Goal: Transaction & Acquisition: Purchase product/service

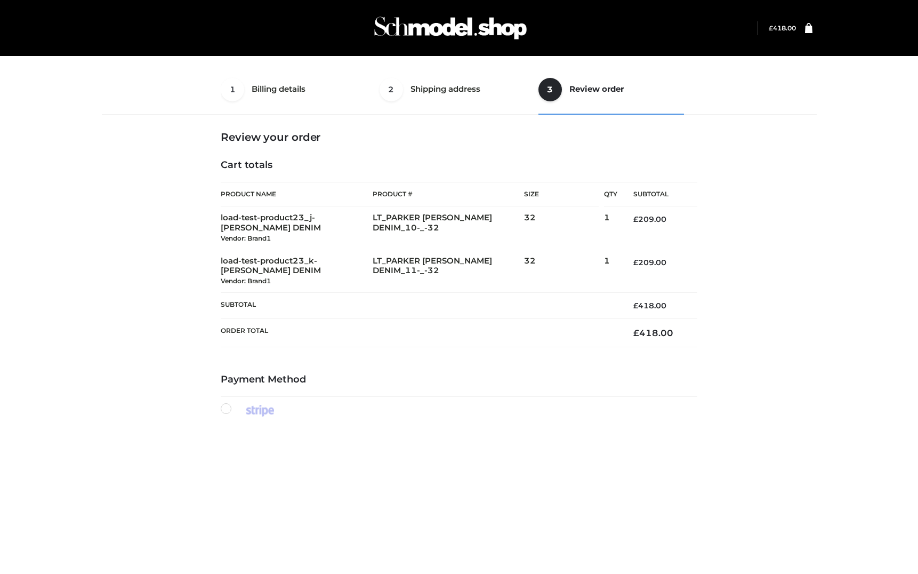
select select "**"
click at [387, 416] on fieldset "You specified "never" for fields.billing_details.address when creating the paym…" at bounding box center [459, 568] width 477 height 304
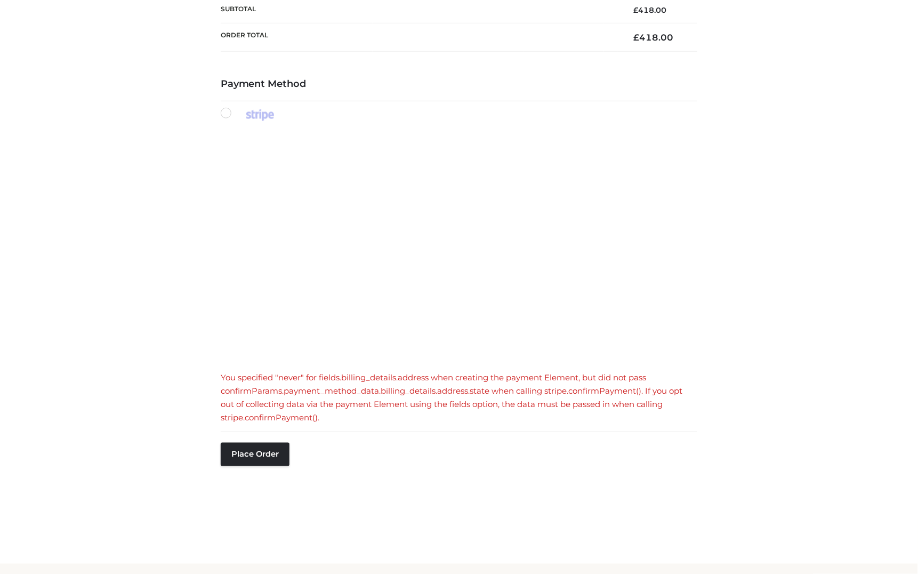
scroll to position [82, 0]
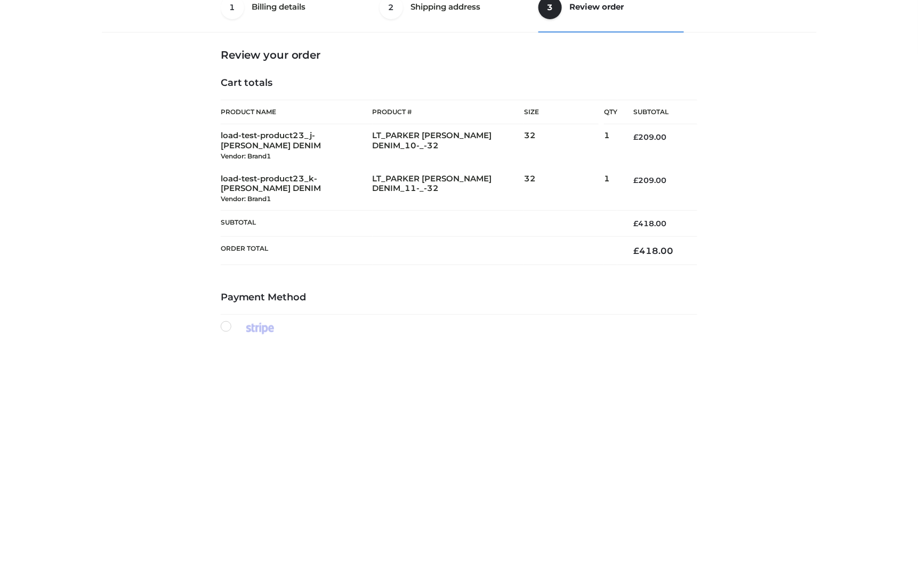
click at [788, 129] on div "1 Billing details Billing 2 Shipping address Shipping 3 Review order Order Bill…" at bounding box center [459, 350] width 723 height 737
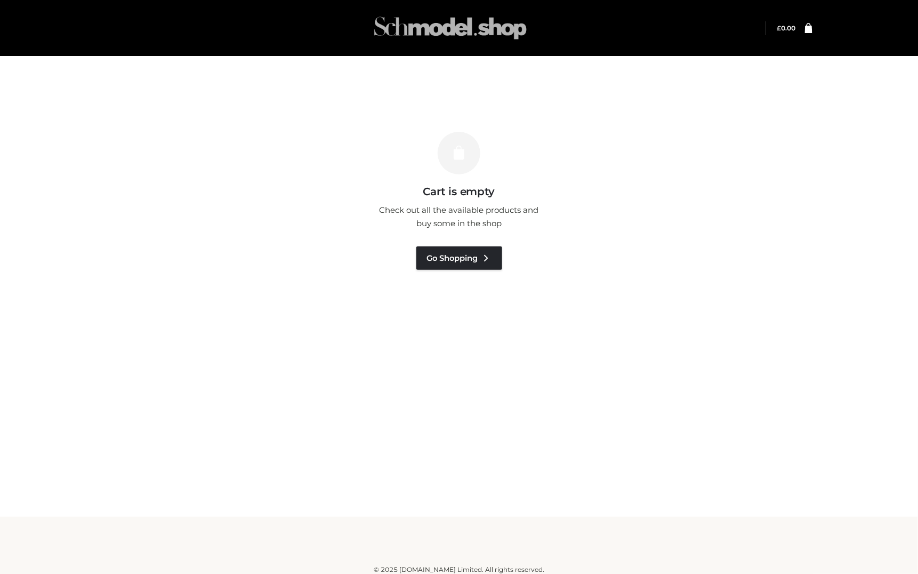
click at [487, 23] on img at bounding box center [451, 28] width 160 height 42
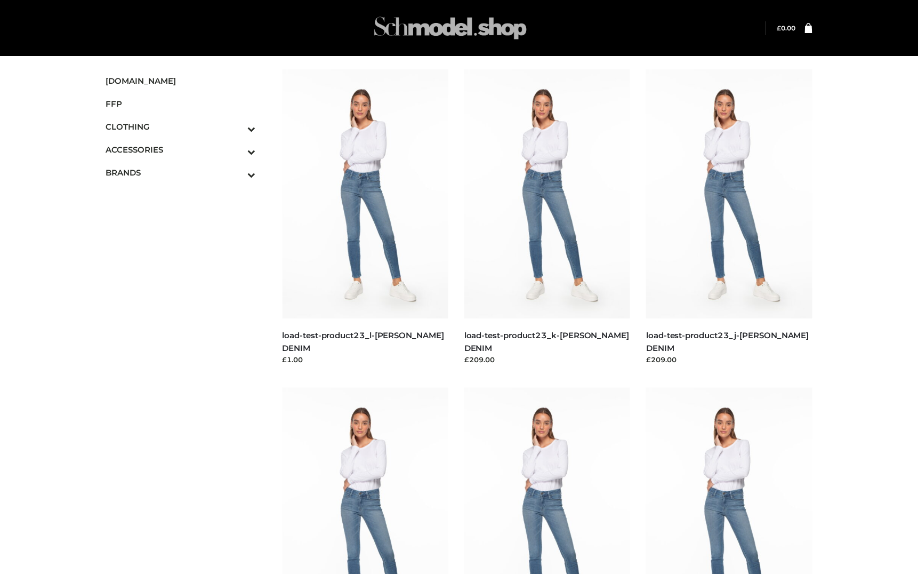
click at [454, 29] on img at bounding box center [451, 28] width 160 height 42
